Goal: Transaction & Acquisition: Purchase product/service

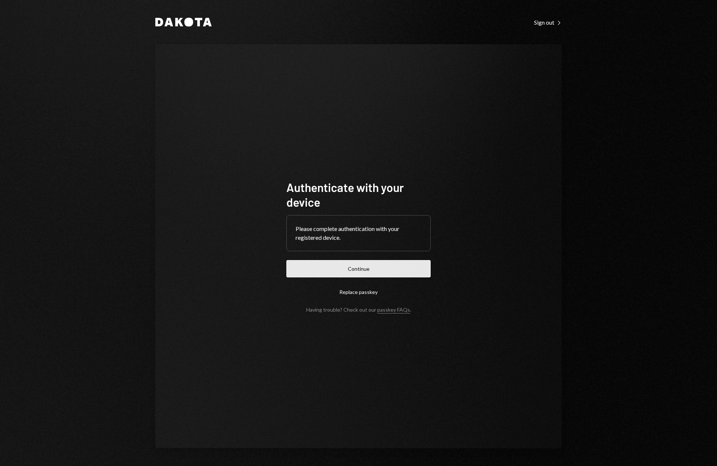
click at [374, 268] on button "Continue" at bounding box center [358, 268] width 144 height 17
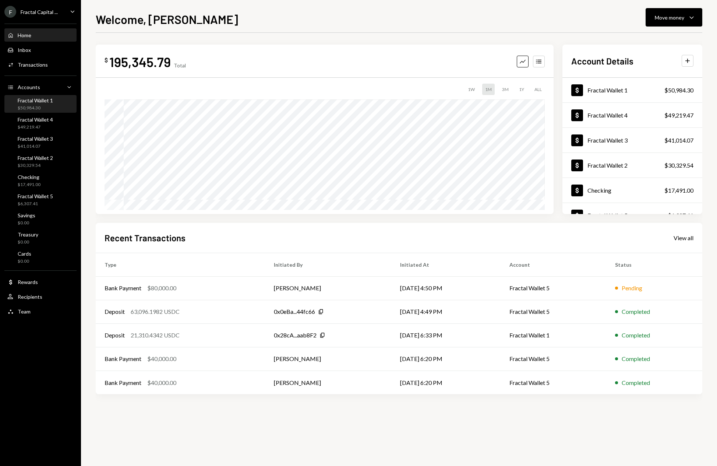
click at [58, 103] on div "Fractal Wallet 1 $50,984.30" at bounding box center [40, 104] width 66 height 14
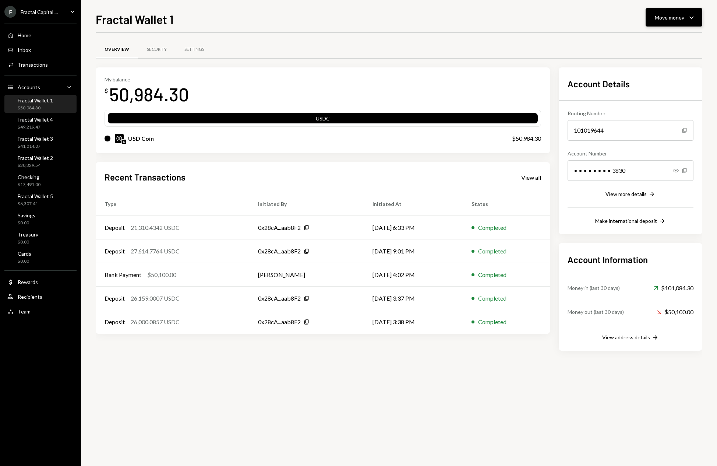
click at [696, 17] on icon "Caret Down" at bounding box center [691, 17] width 9 height 9
click at [652, 75] on div "Deposit" at bounding box center [668, 73] width 54 height 8
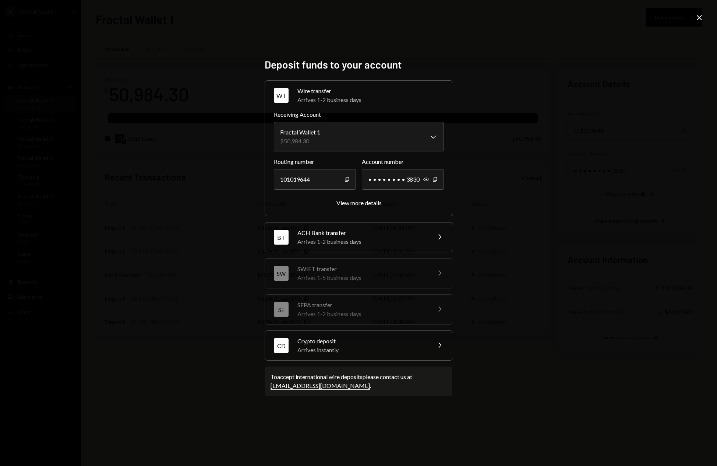
click at [384, 347] on div "Arrives instantly" at bounding box center [361, 349] width 129 height 9
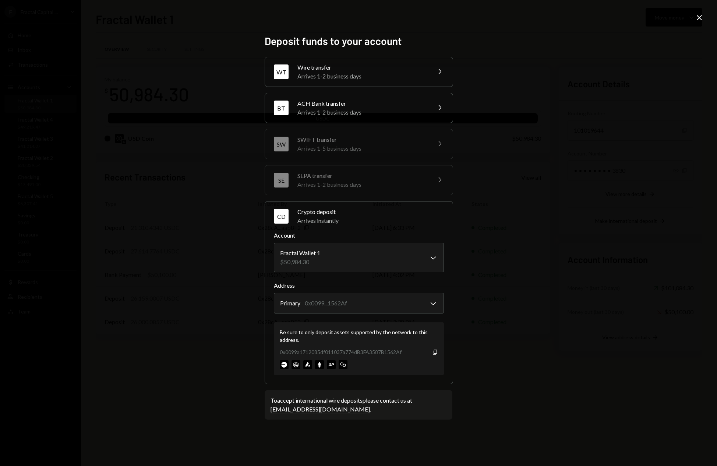
click at [434, 355] on div "0x0099a1712085df011037a774dB3FA3587B1562Af Copy" at bounding box center [359, 352] width 158 height 8
click at [435, 353] on icon "Copy" at bounding box center [435, 352] width 6 height 6
click at [437, 353] on icon "button" at bounding box center [435, 351] width 4 height 5
click at [701, 19] on icon "Close" at bounding box center [699, 17] width 9 height 9
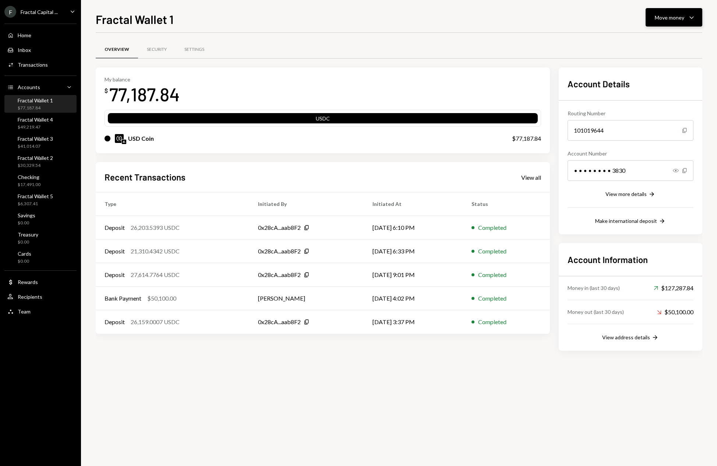
click at [689, 16] on icon "Caret Down" at bounding box center [691, 17] width 9 height 9
click at [652, 39] on div "Send" at bounding box center [668, 40] width 54 height 8
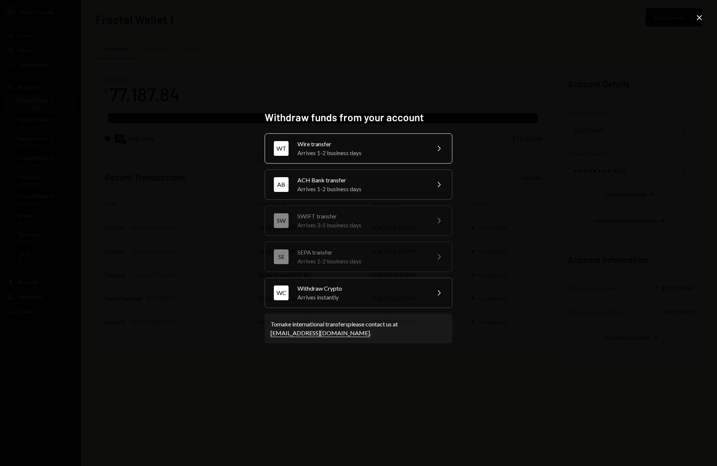
click at [353, 153] on div "Arrives 1-2 business days" at bounding box center [361, 152] width 128 height 9
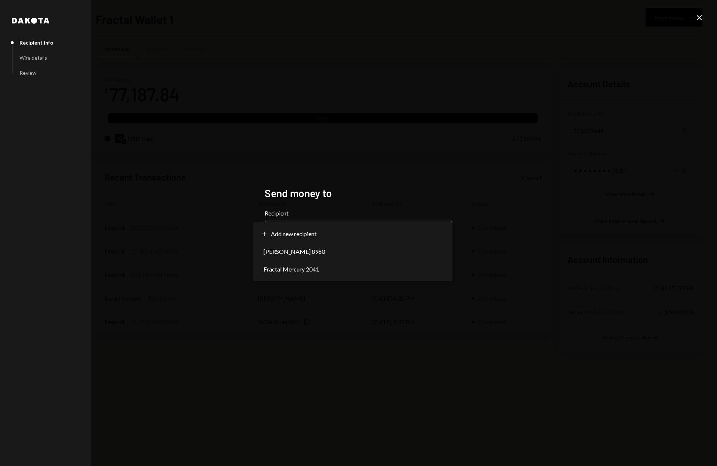
click at [423, 235] on body "F Fractal Capital ... Caret Down Home Home Inbox Inbox Activities Transactions …" at bounding box center [358, 233] width 717 height 466
select select "**********"
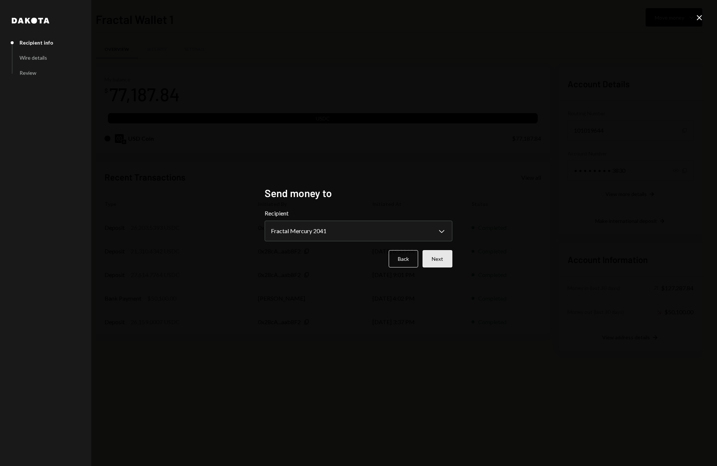
click at [447, 258] on button "Next" at bounding box center [438, 258] width 30 height 17
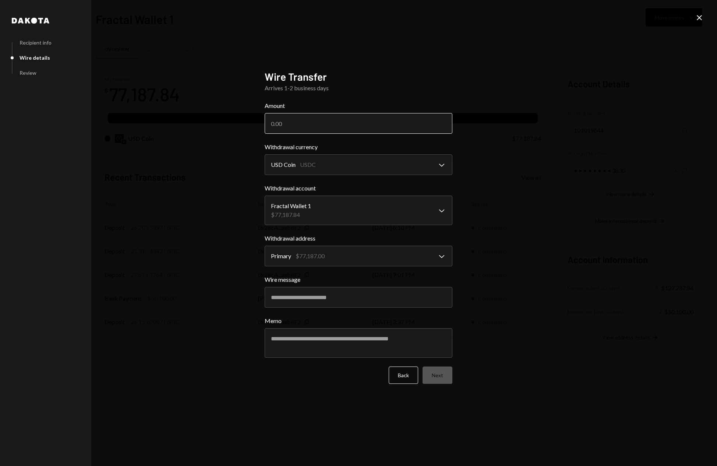
click at [289, 123] on input "Amount" at bounding box center [359, 123] width 188 height 21
type input "55000"
click at [444, 377] on button "Next" at bounding box center [438, 374] width 30 height 17
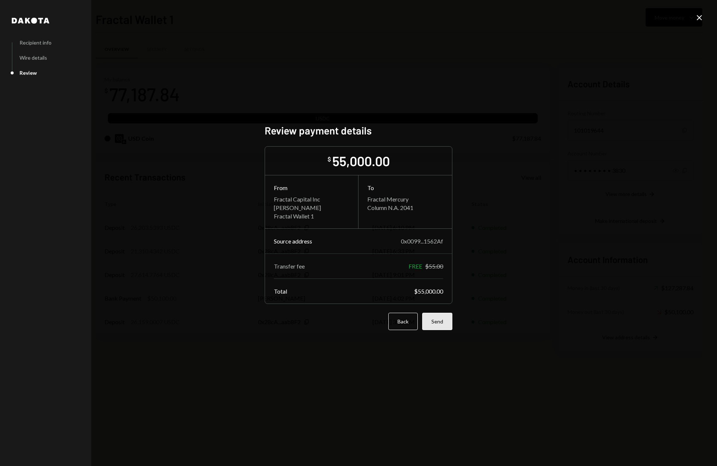
click at [441, 323] on button "Send" at bounding box center [437, 321] width 30 height 17
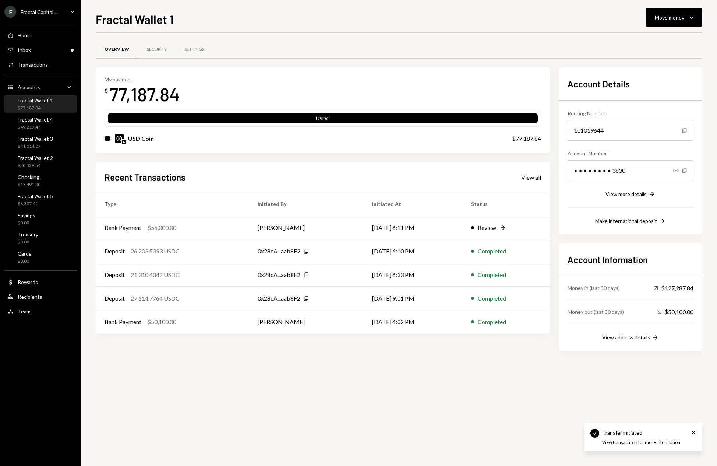
click at [313, 389] on div "Overview Security Settings My balance $ 77,187.84 USDC USD Coin $77,187.84 Rece…" at bounding box center [399, 249] width 607 height 433
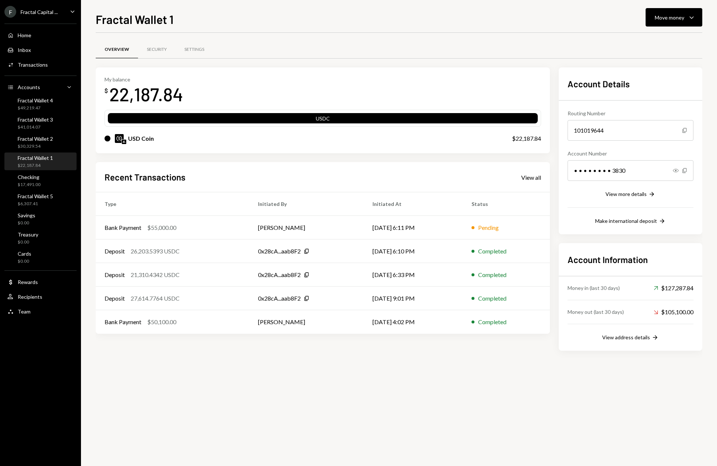
click at [238, 385] on div "Overview Security Settings My balance $ 22,187.84 USDC USD Coin $22,187.84 Rece…" at bounding box center [399, 249] width 607 height 433
click at [57, 142] on div "Fractal Wallet 2 $30,329.54" at bounding box center [40, 142] width 66 height 14
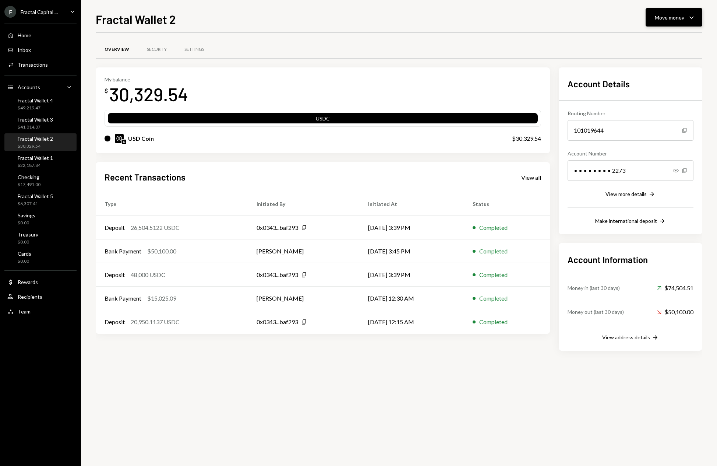
click at [688, 18] on icon "Caret Down" at bounding box center [691, 17] width 9 height 9
click at [654, 75] on div "Deposit" at bounding box center [668, 73] width 54 height 8
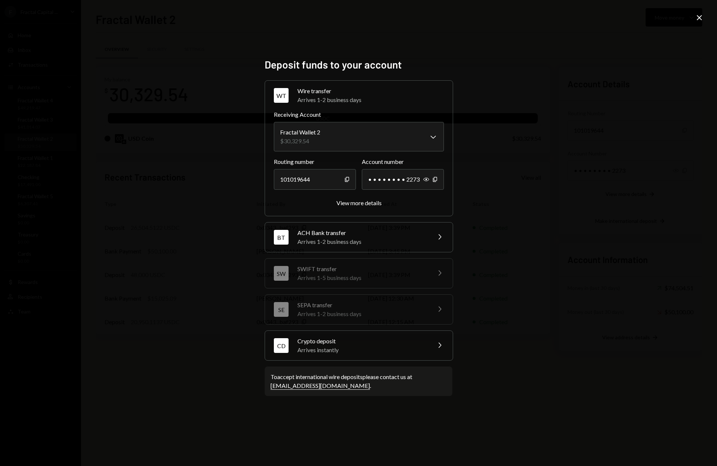
click at [391, 346] on div "Arrives instantly" at bounding box center [361, 349] width 129 height 9
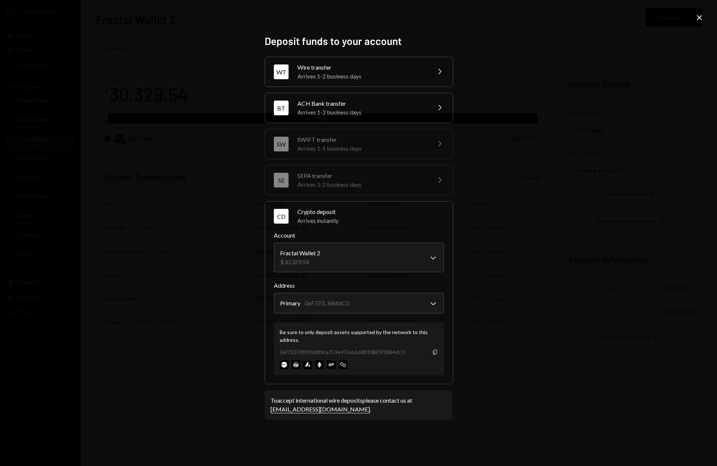
click at [436, 354] on icon "button" at bounding box center [435, 351] width 4 height 5
click at [701, 21] on icon "Close" at bounding box center [699, 17] width 9 height 9
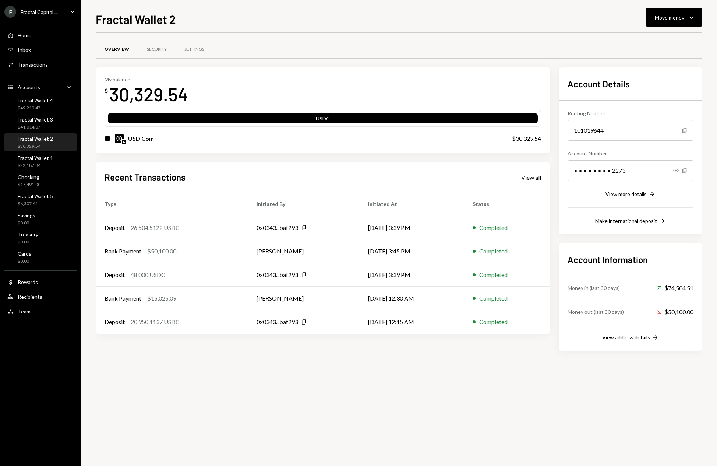
click at [334, 388] on div "Overview Security Settings My balance $ 30,329.54 USDC USD Coin $30,329.54 Rece…" at bounding box center [399, 249] width 607 height 433
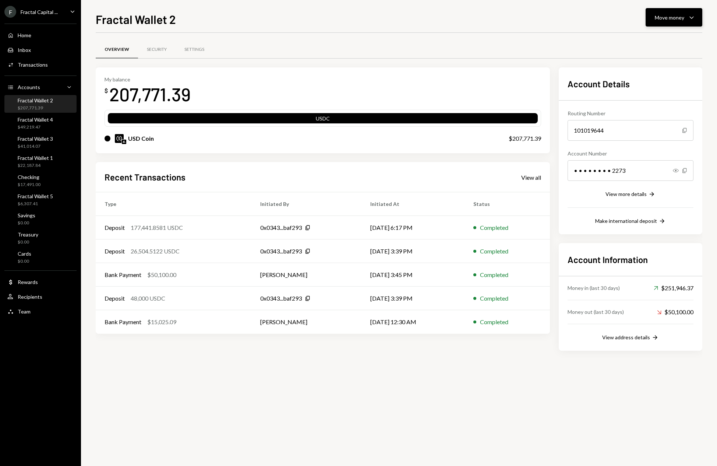
click at [693, 19] on icon "Caret Down" at bounding box center [691, 17] width 9 height 9
click at [645, 38] on div "Send" at bounding box center [668, 40] width 54 height 8
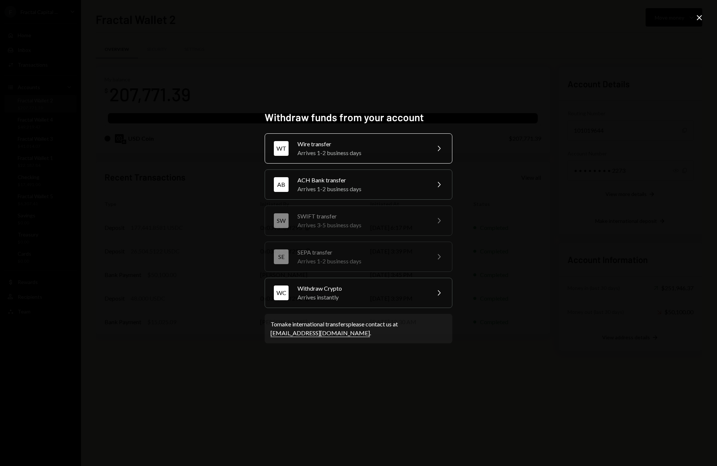
click at [414, 144] on div "Wire transfer" at bounding box center [361, 144] width 128 height 9
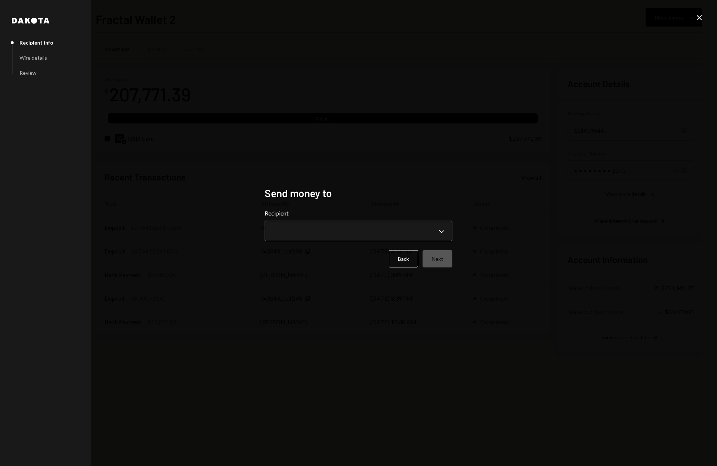
click at [346, 223] on body "F Fractal Capital ... Caret Down Home Home Inbox Inbox Activities Transactions …" at bounding box center [358, 233] width 717 height 466
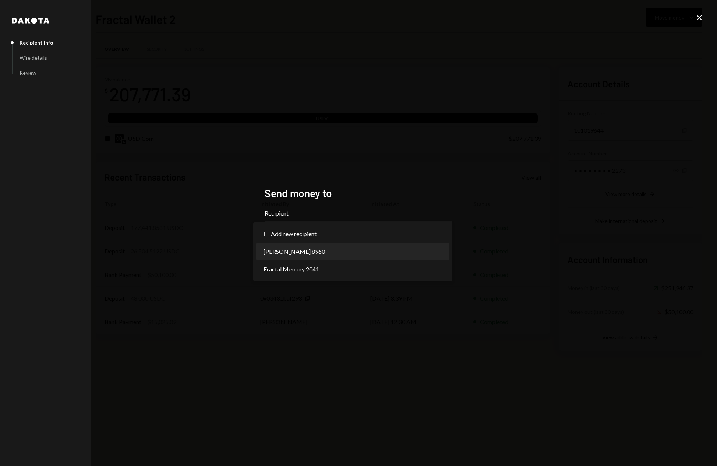
select select "**********"
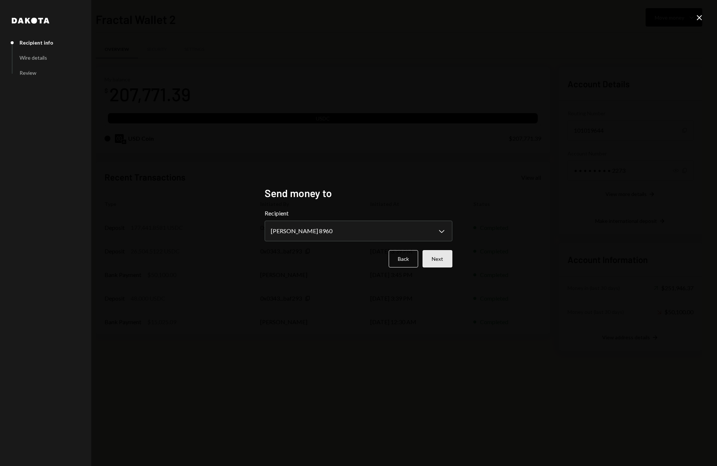
click at [436, 258] on button "Next" at bounding box center [438, 258] width 30 height 17
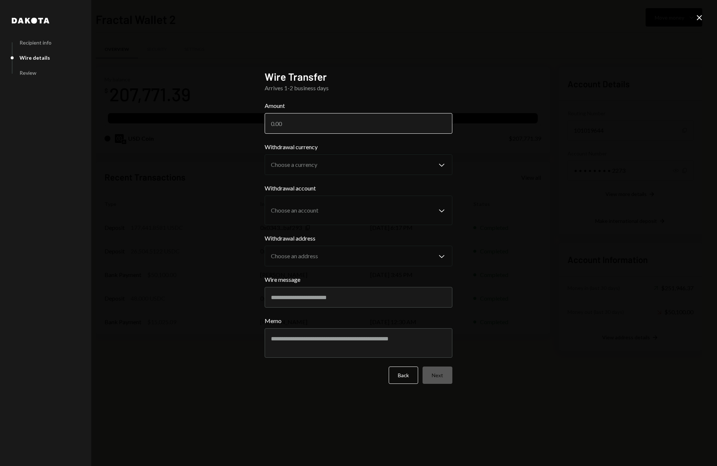
click at [272, 121] on input "Amount" at bounding box center [359, 123] width 188 height 21
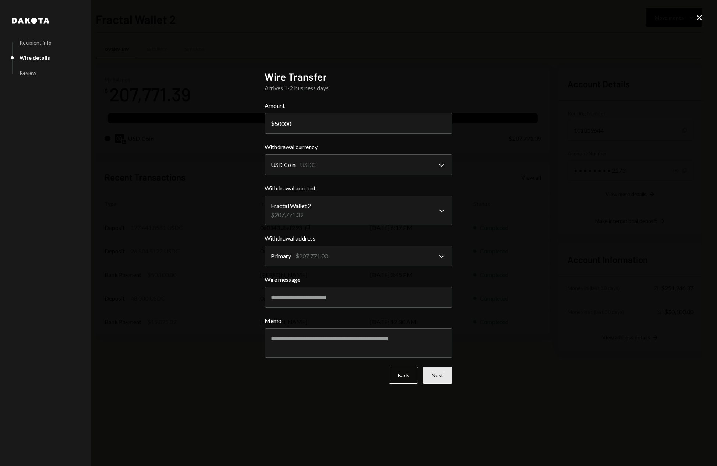
type input "50000"
click at [435, 378] on button "Next" at bounding box center [438, 374] width 30 height 17
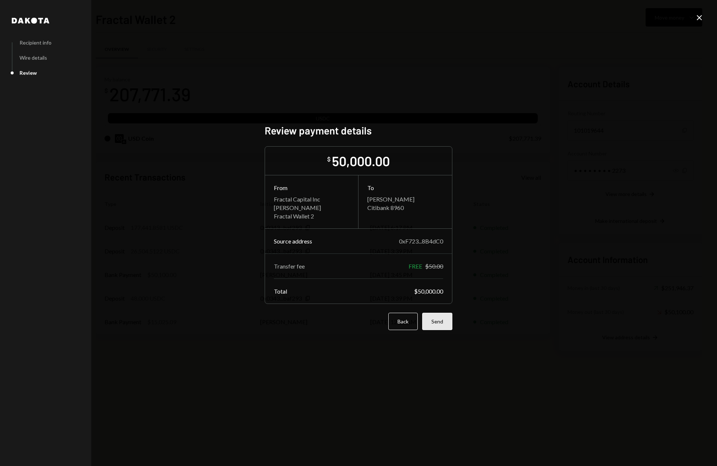
click at [443, 323] on button "Send" at bounding box center [437, 321] width 30 height 17
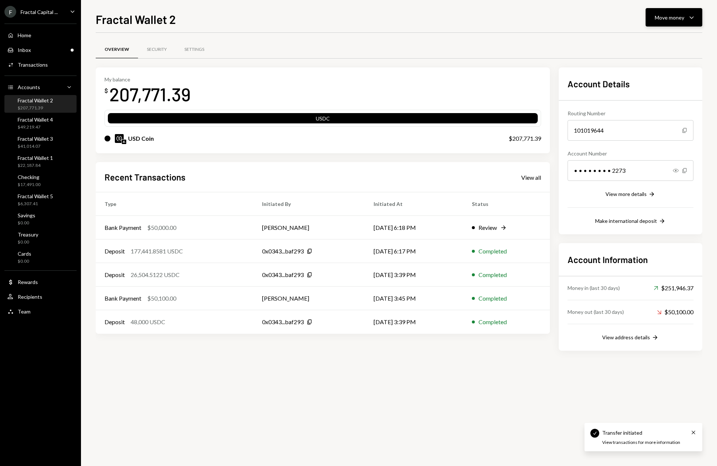
click at [691, 17] on icon "button" at bounding box center [692, 18] width 4 height 2
click at [646, 39] on div "Send" at bounding box center [668, 40] width 54 height 8
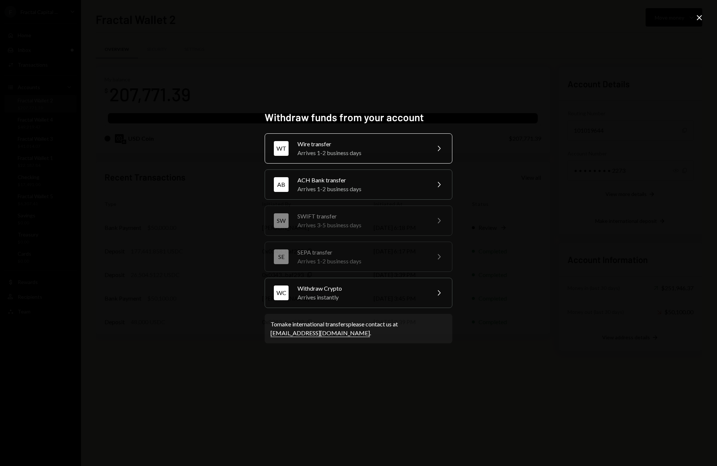
click at [344, 145] on div "Wire transfer" at bounding box center [361, 144] width 128 height 9
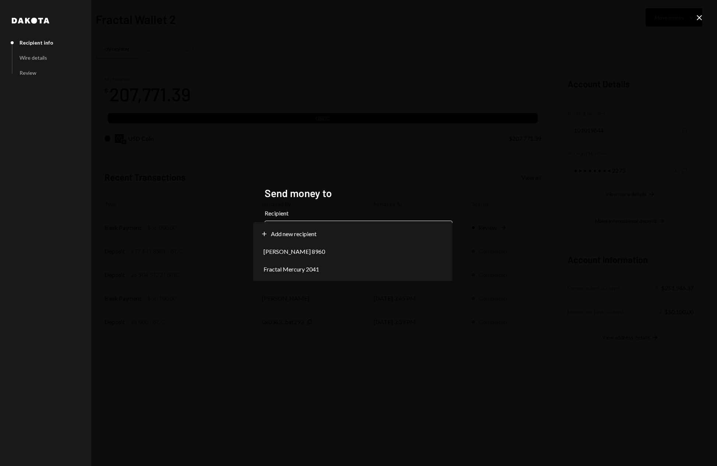
click at [358, 229] on body "F Fractal Capital ... Caret Down Home Home Inbox Inbox Activities Transactions …" at bounding box center [358, 233] width 717 height 466
select select "**********"
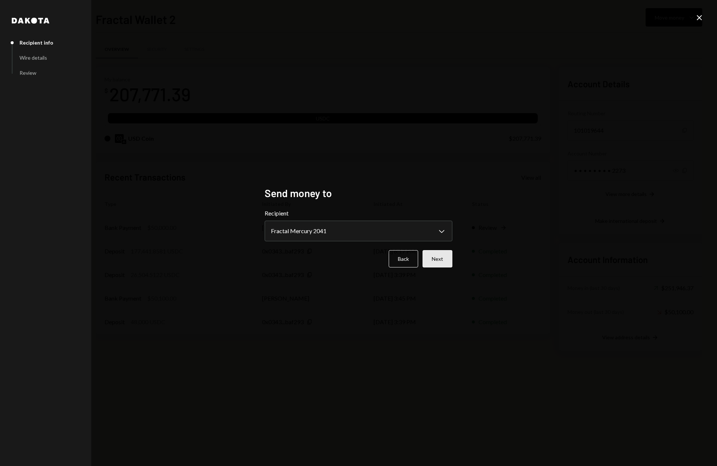
click at [441, 261] on button "Next" at bounding box center [438, 258] width 30 height 17
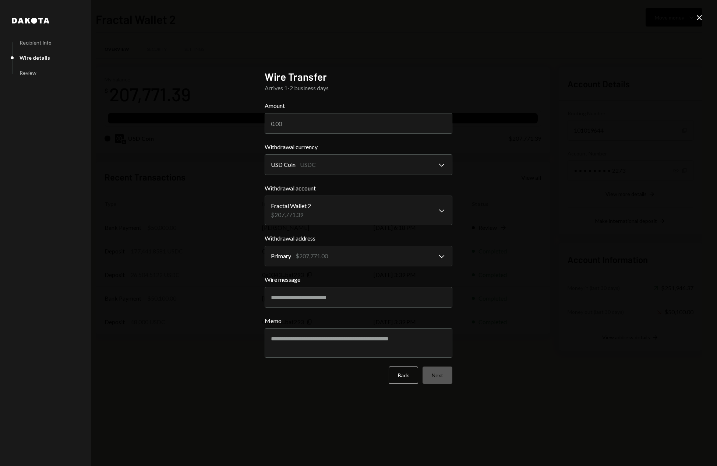
click at [404, 377] on button "Back" at bounding box center [403, 374] width 29 height 17
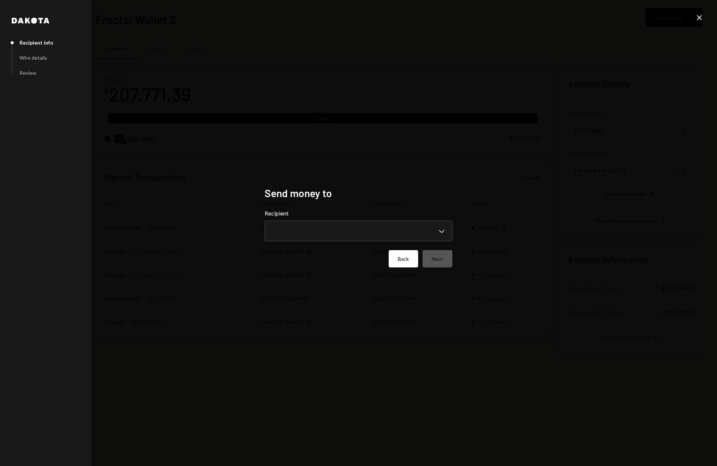
click at [411, 260] on button "Back" at bounding box center [403, 258] width 29 height 17
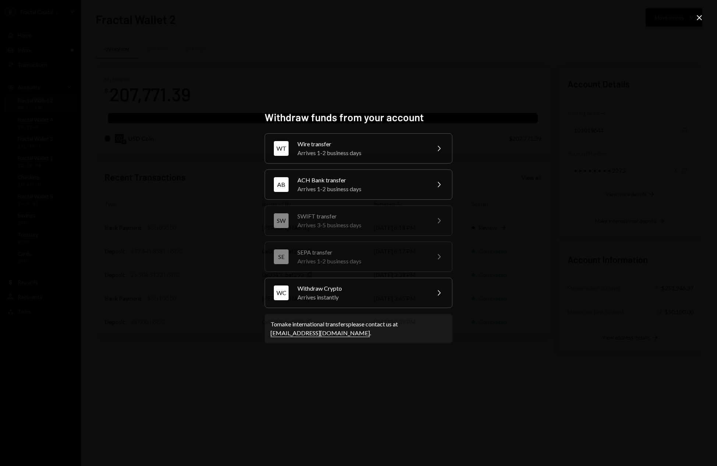
click at [699, 21] on icon "Close" at bounding box center [699, 17] width 9 height 9
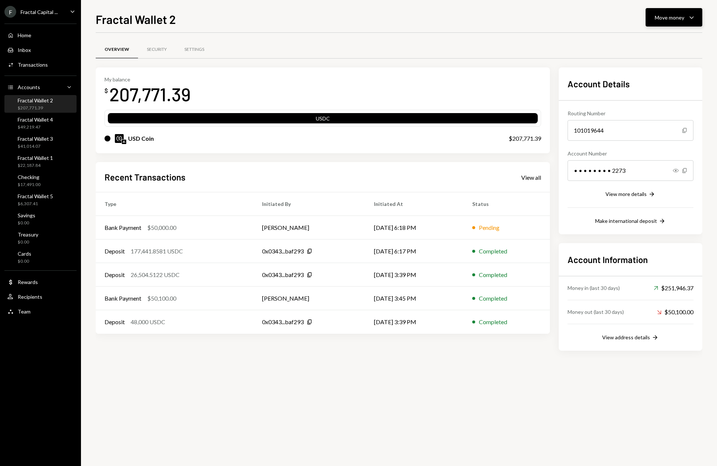
click at [696, 16] on icon "Caret Down" at bounding box center [691, 17] width 9 height 9
click at [649, 40] on div "Send" at bounding box center [668, 40] width 54 height 8
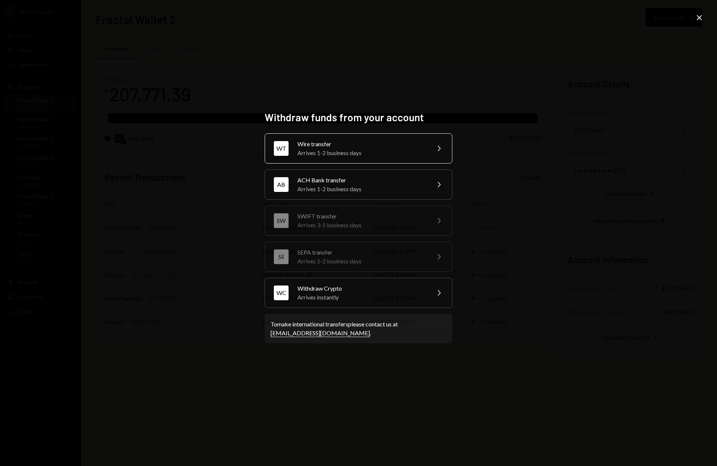
click at [411, 148] on div "Wire transfer" at bounding box center [361, 144] width 128 height 9
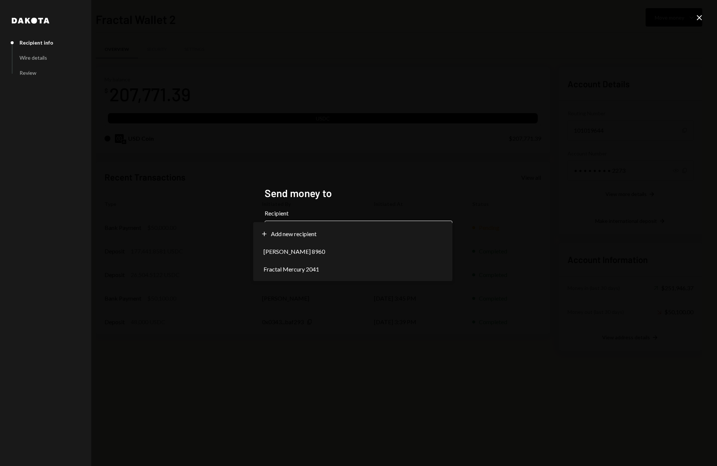
click at [411, 233] on body "F Fractal Capital ... Caret Down Home Home Inbox Inbox Activities Transactions …" at bounding box center [358, 233] width 717 height 466
select select "**********"
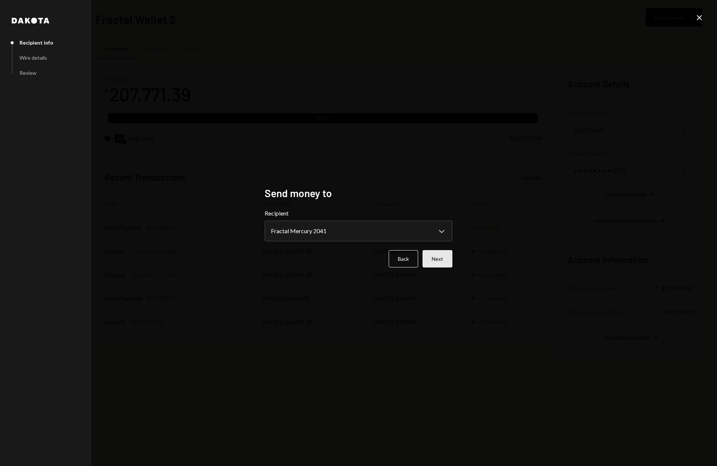
click at [444, 254] on button "Next" at bounding box center [438, 258] width 30 height 17
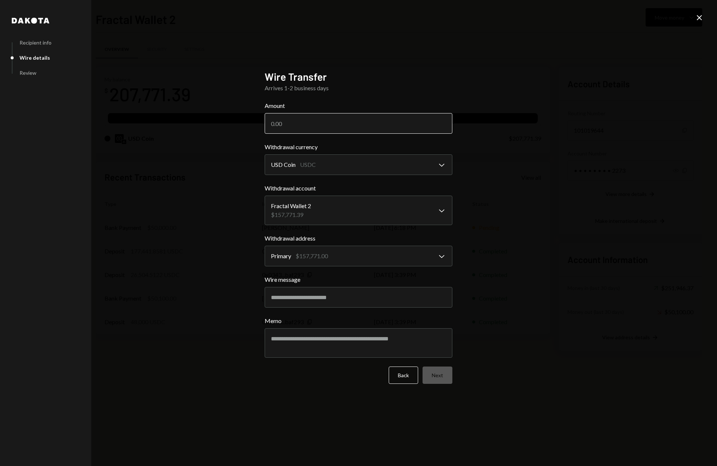
click at [305, 122] on input "Amount" at bounding box center [359, 123] width 188 height 21
type input "120000"
click at [446, 384] on button "Next" at bounding box center [438, 374] width 30 height 17
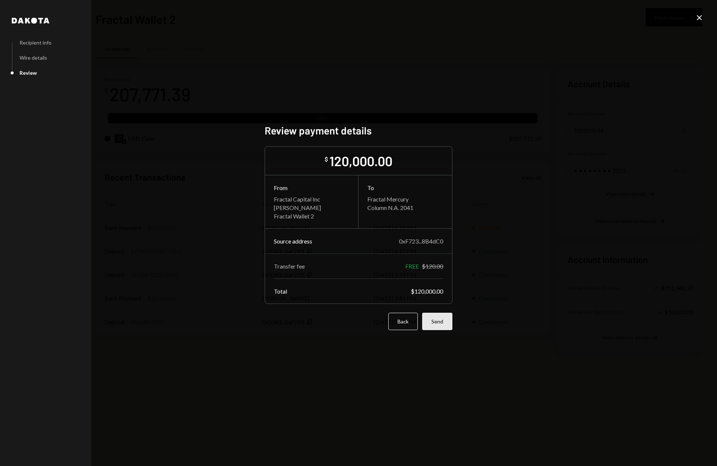
click at [441, 322] on button "Send" at bounding box center [437, 321] width 30 height 17
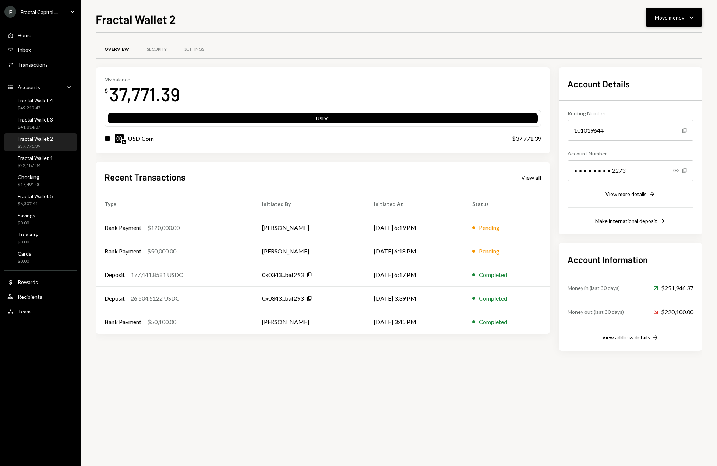
click at [692, 16] on icon "Caret Down" at bounding box center [691, 17] width 9 height 9
click at [663, 74] on div "Deposit" at bounding box center [668, 73] width 54 height 8
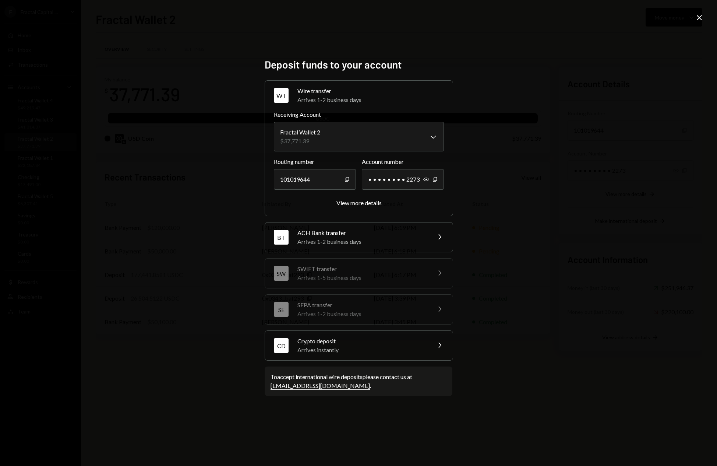
click at [403, 344] on div "Crypto deposit" at bounding box center [361, 341] width 129 height 9
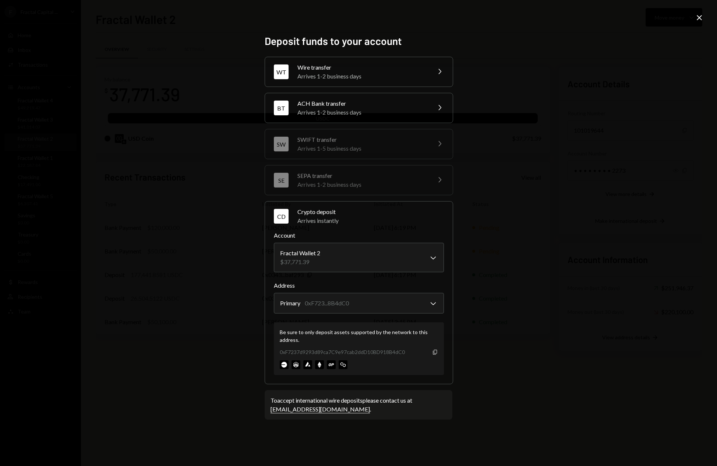
click at [436, 354] on icon "Copy" at bounding box center [435, 352] width 6 height 6
click at [701, 15] on icon "Close" at bounding box center [699, 17] width 9 height 9
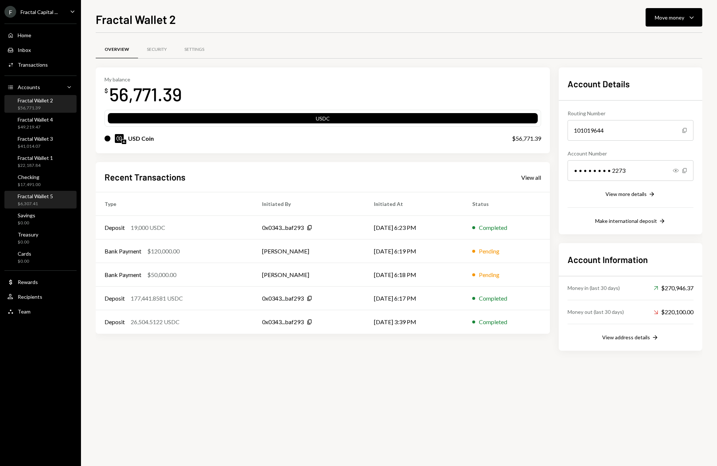
click at [47, 201] on div "$6,307.41" at bounding box center [35, 204] width 35 height 6
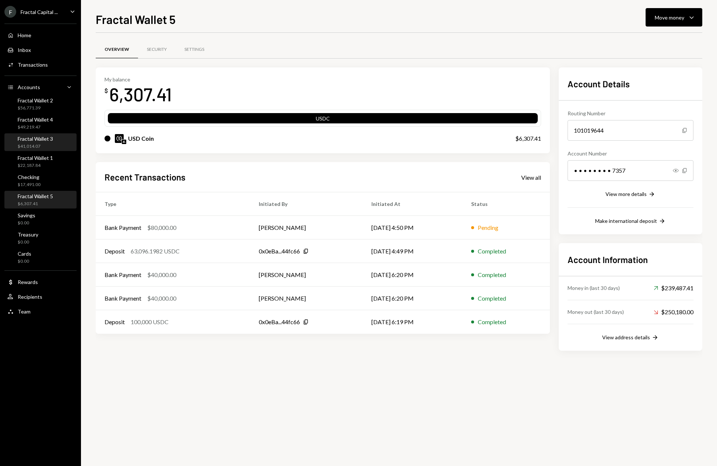
click at [54, 140] on div "Fractal Wallet 3 $41,014.07" at bounding box center [40, 142] width 66 height 14
click at [370, 372] on div "Overview Security Settings My balance $ 41,014.07 USDC USD Coin $41,014.07 Rece…" at bounding box center [399, 249] width 607 height 433
click at [691, 17] on icon "Caret Down" at bounding box center [691, 17] width 9 height 9
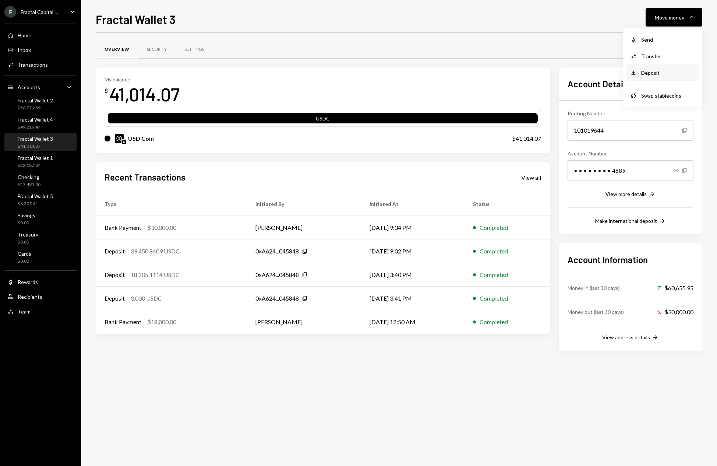
click at [653, 75] on div "Deposit" at bounding box center [668, 73] width 54 height 8
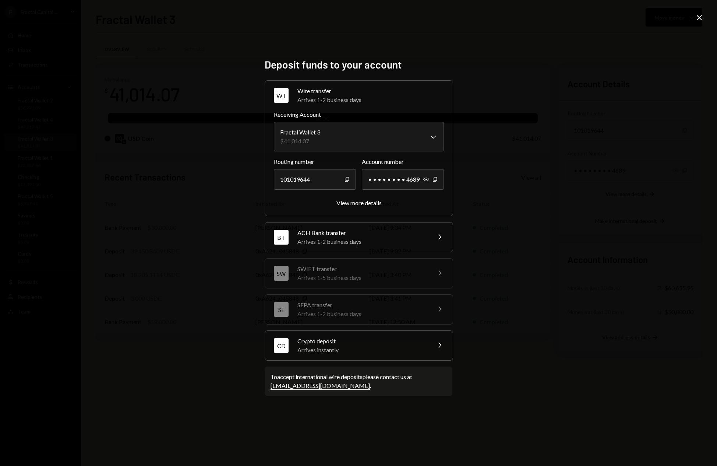
click at [369, 348] on div "Arrives instantly" at bounding box center [361, 349] width 129 height 9
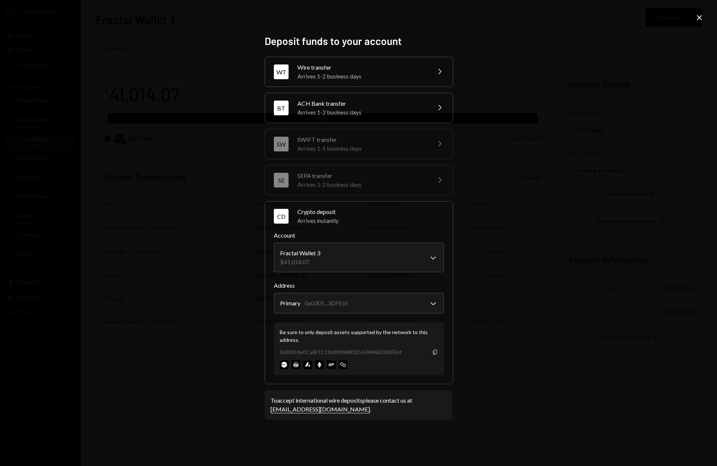
click at [435, 352] on icon "Copy" at bounding box center [435, 352] width 6 height 6
click at [699, 18] on icon "Close" at bounding box center [699, 17] width 9 height 9
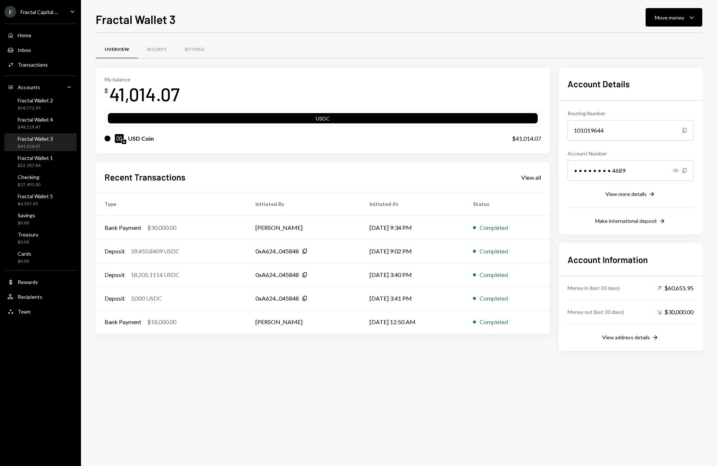
click at [239, 394] on div "Overview Security Settings My balance $ 41,014.07 USDC USD Coin $41,014.07 Rece…" at bounding box center [399, 249] width 607 height 433
click at [42, 145] on div "$49,219.47" at bounding box center [35, 146] width 35 height 6
click at [694, 14] on icon "Caret Down" at bounding box center [691, 17] width 9 height 9
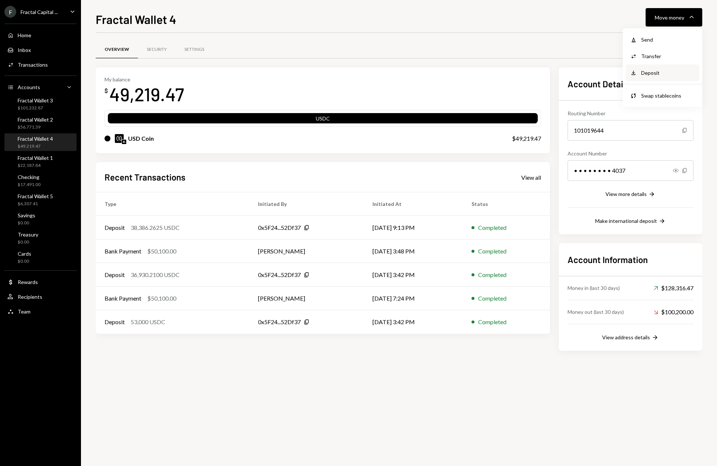
click at [656, 75] on div "Deposit" at bounding box center [668, 73] width 54 height 8
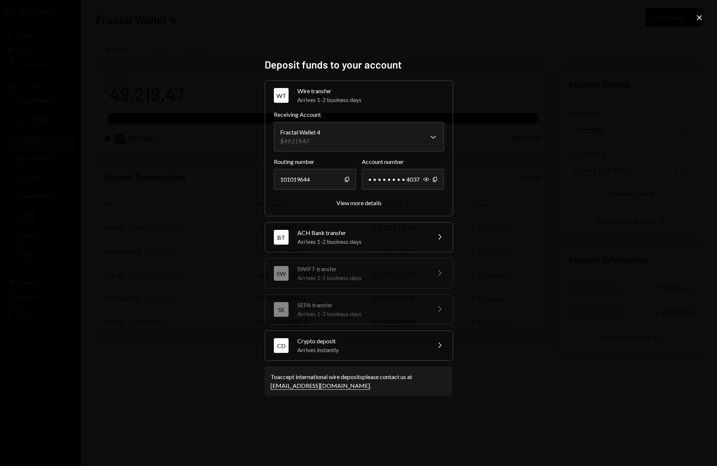
click at [406, 345] on div "Arrives instantly" at bounding box center [361, 349] width 129 height 9
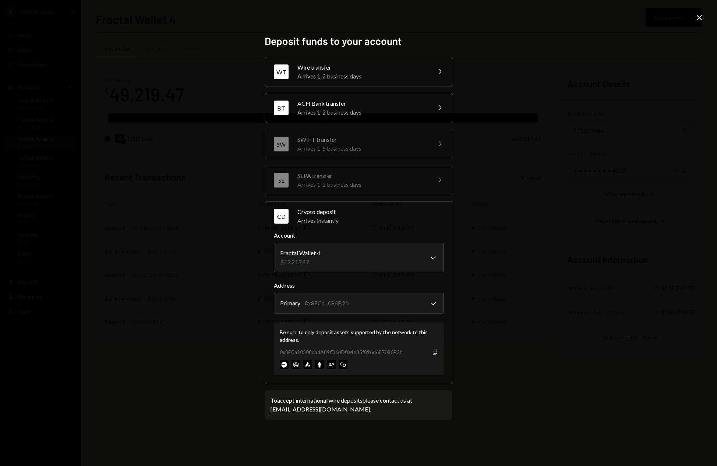
click at [435, 353] on icon "button" at bounding box center [435, 351] width 4 height 5
click at [698, 15] on icon "Close" at bounding box center [699, 17] width 9 height 9
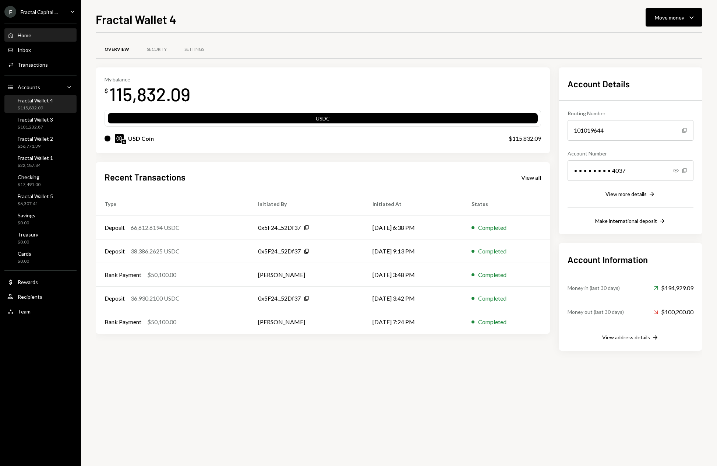
click at [22, 32] on div "Home" at bounding box center [25, 35] width 14 height 6
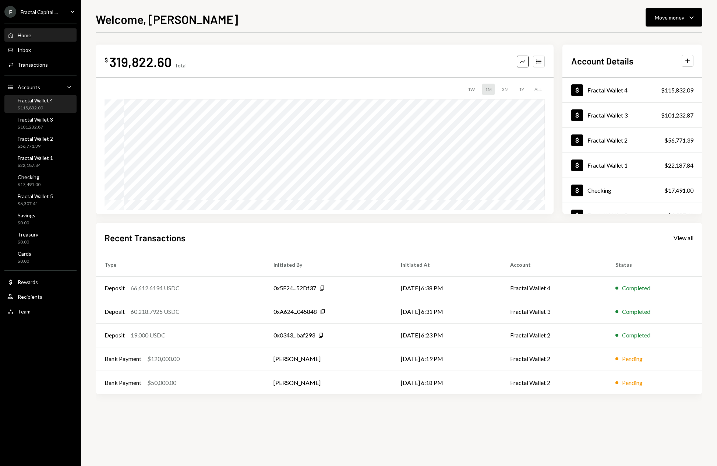
click at [41, 106] on div "$115,832.09" at bounding box center [35, 108] width 35 height 6
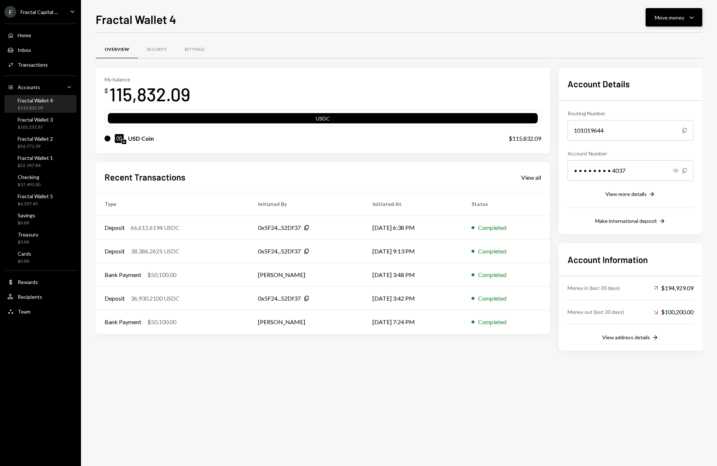
click at [689, 17] on icon "Caret Down" at bounding box center [691, 17] width 9 height 9
click at [641, 38] on div "Send" at bounding box center [668, 40] width 54 height 8
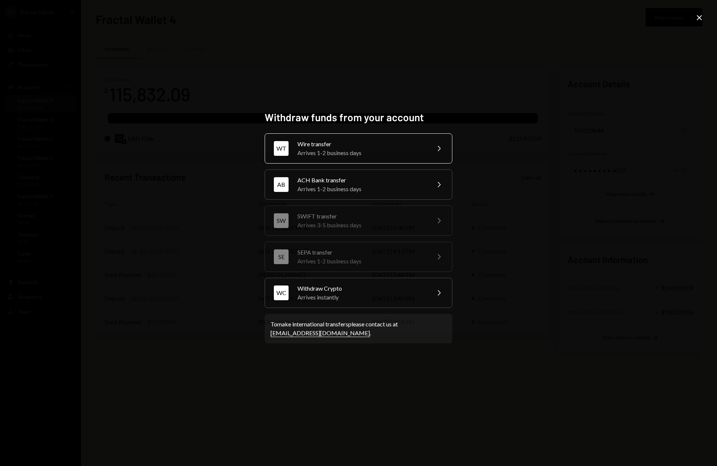
click at [364, 140] on div "Wire transfer" at bounding box center [361, 144] width 128 height 9
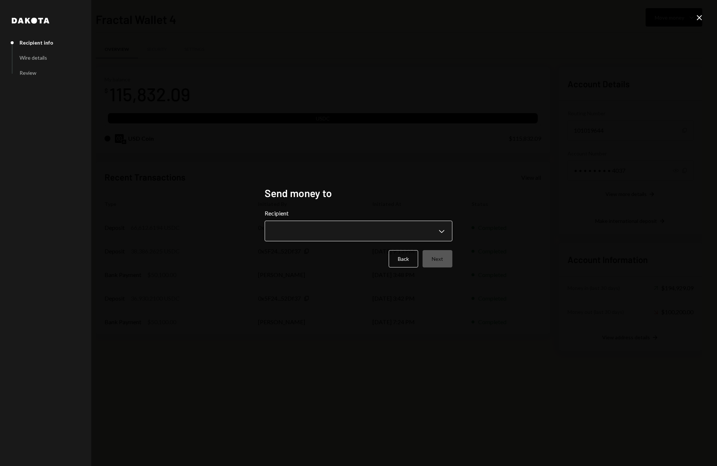
click at [429, 233] on body "F Fractal Capital ... Caret Down Home Home Inbox Inbox Activities Transactions …" at bounding box center [358, 233] width 717 height 466
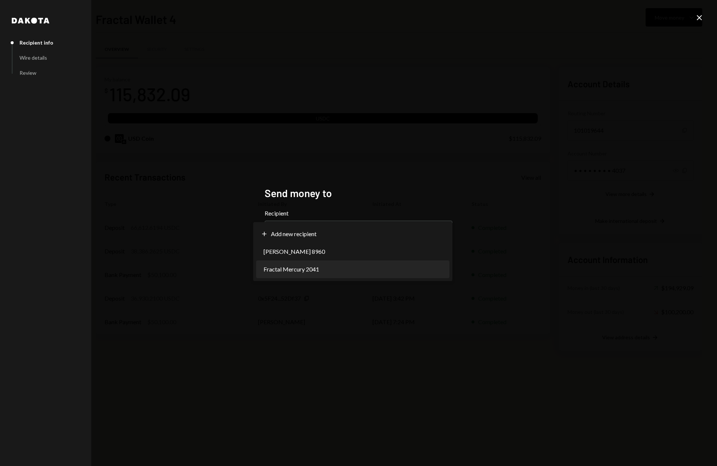
select select "**********"
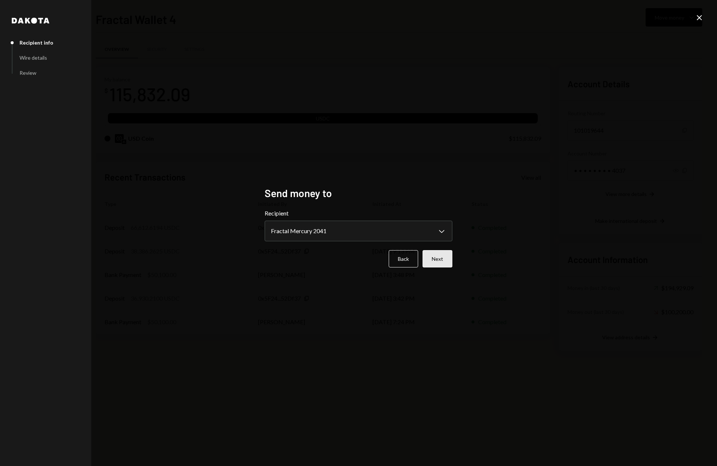
click at [439, 261] on button "Next" at bounding box center [438, 258] width 30 height 17
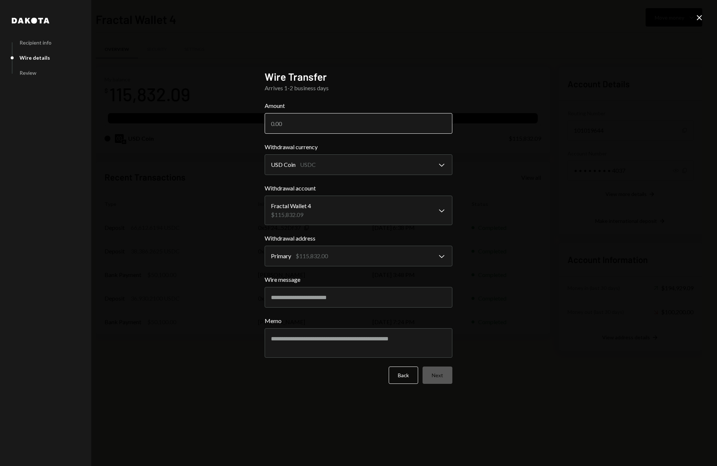
click at [307, 124] on input "Amount" at bounding box center [359, 123] width 188 height 21
type input "100000"
click at [441, 377] on button "Next" at bounding box center [438, 374] width 30 height 17
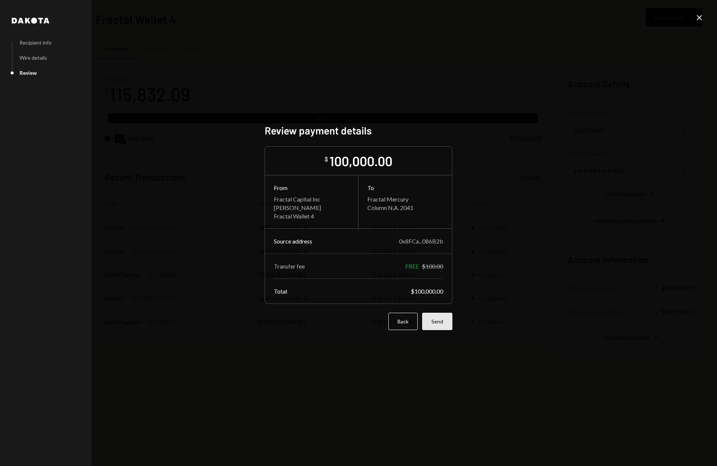
click at [440, 323] on button "Send" at bounding box center [437, 321] width 30 height 17
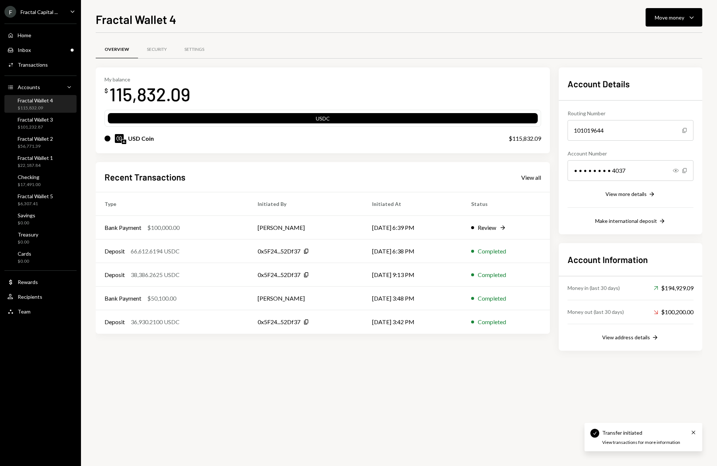
click at [352, 387] on div "Overview Security Settings My balance $ 115,832.09 USDC USD Coin $115,832.09 Re…" at bounding box center [399, 249] width 607 height 433
click at [11, 13] on div "F" at bounding box center [10, 12] width 12 height 12
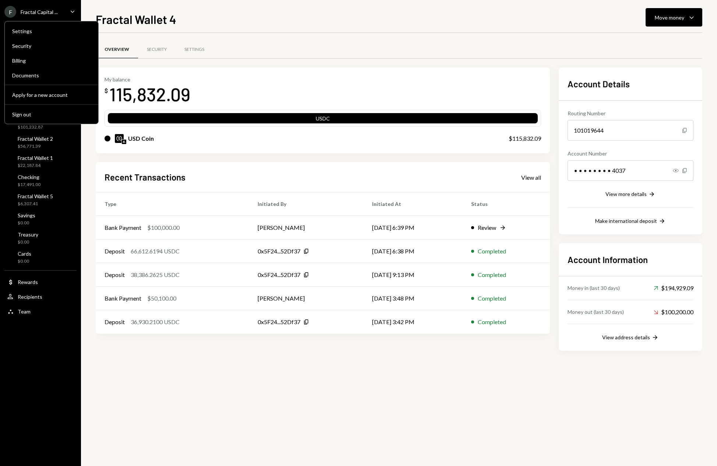
click at [186, 408] on div "Overview Security Settings My balance $ 115,832.09 USDC USD Coin $115,832.09 Re…" at bounding box center [399, 249] width 607 height 433
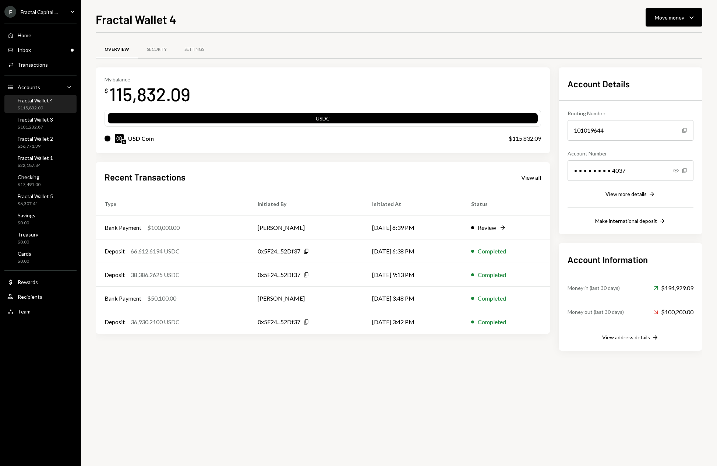
click at [190, 398] on div "Overview Security Settings My balance $ 115,832.09 USDC USD Coin $115,832.09 Re…" at bounding box center [399, 249] width 607 height 433
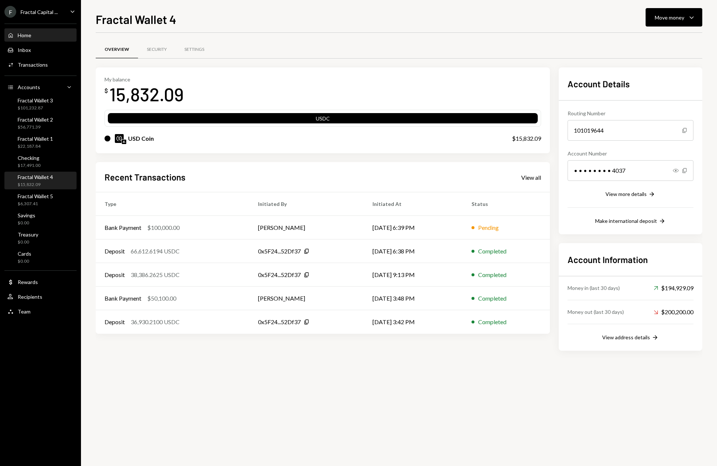
click at [35, 35] on div "Home Home" at bounding box center [40, 35] width 66 height 7
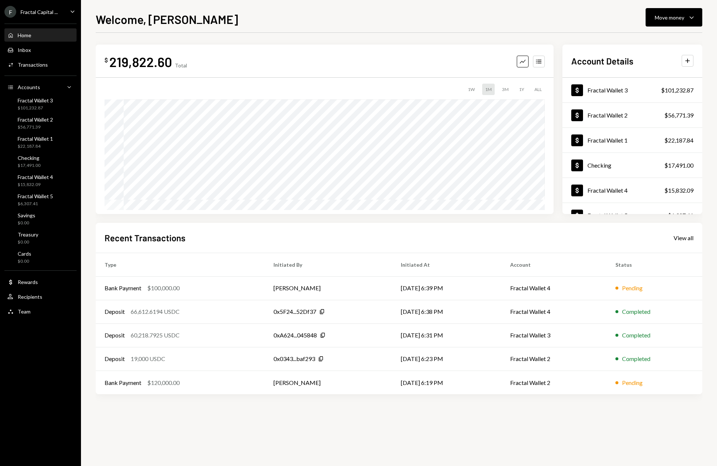
click at [266, 35] on div "$ 219,822.60 Total Graph Accounts 1W 1M 3M 1Y ALL Account Details Plus Dollar F…" at bounding box center [399, 221] width 607 height 376
click at [684, 238] on div "View all" at bounding box center [684, 237] width 20 height 7
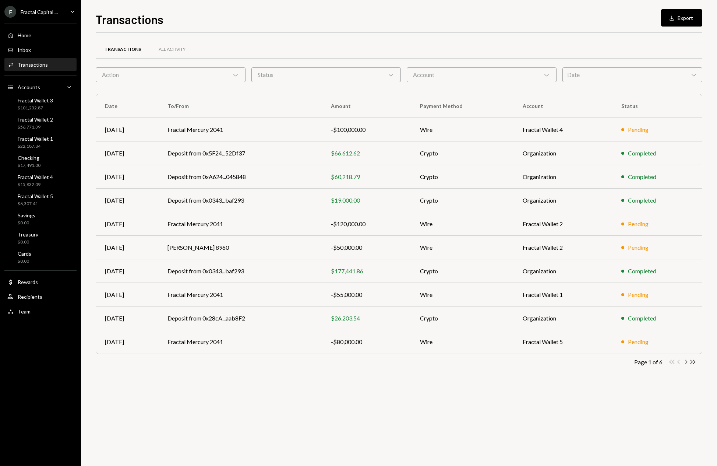
click at [686, 362] on icon "Chevron Right" at bounding box center [686, 361] width 7 height 7
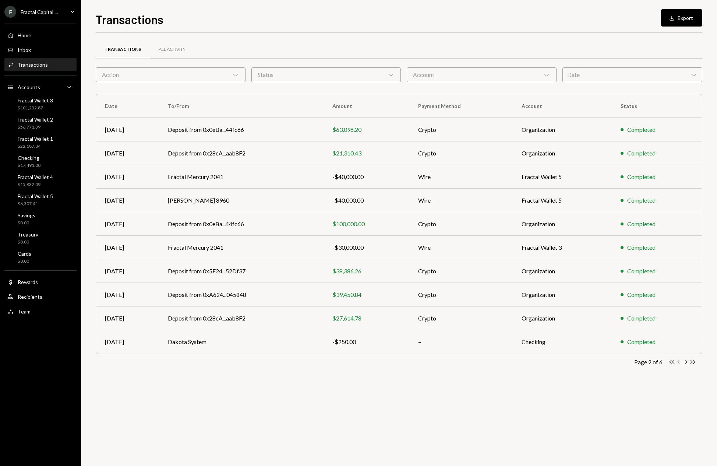
click at [679, 364] on icon "Chevron Left" at bounding box center [679, 361] width 7 height 7
